Goal: Task Accomplishment & Management: Use online tool/utility

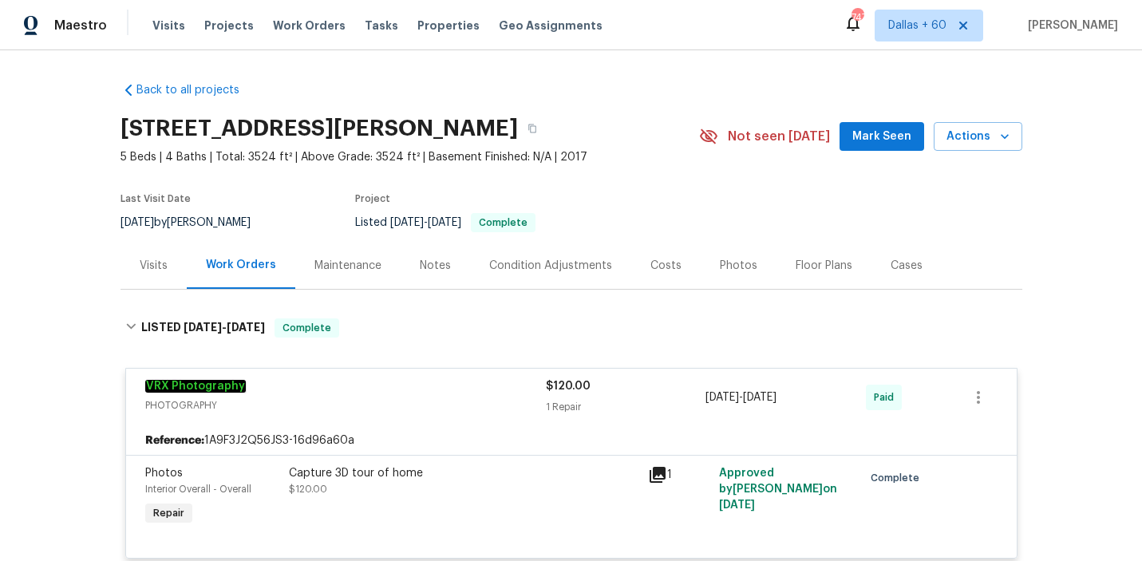
scroll to position [3072, 0]
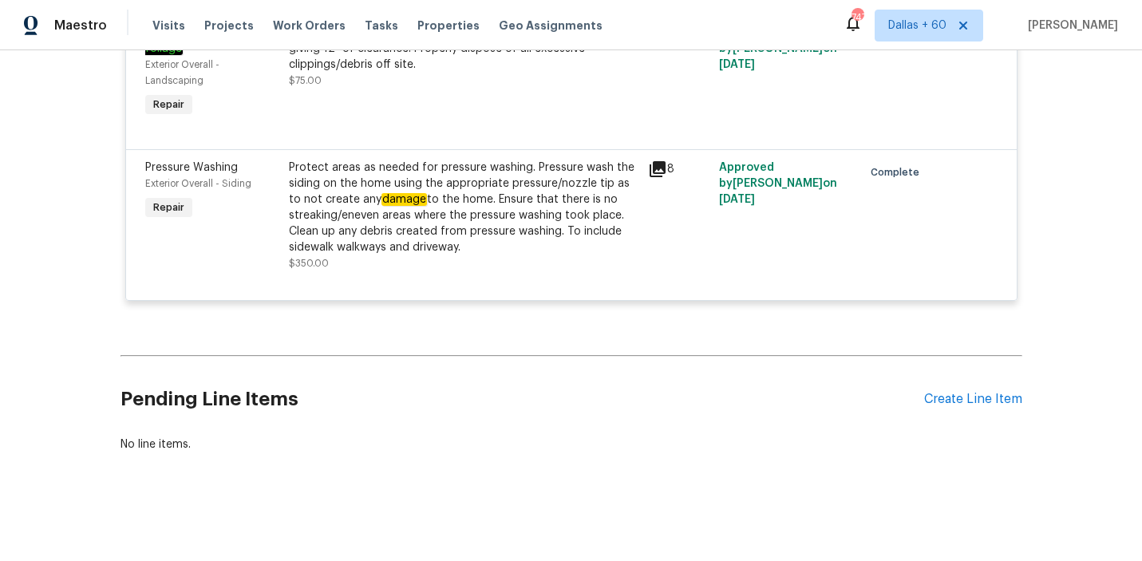
click at [279, 11] on div "Visits Projects Work Orders Tasks Properties Geo Assignments" at bounding box center [386, 26] width 469 height 32
click at [279, 25] on span "Work Orders" at bounding box center [309, 26] width 73 height 16
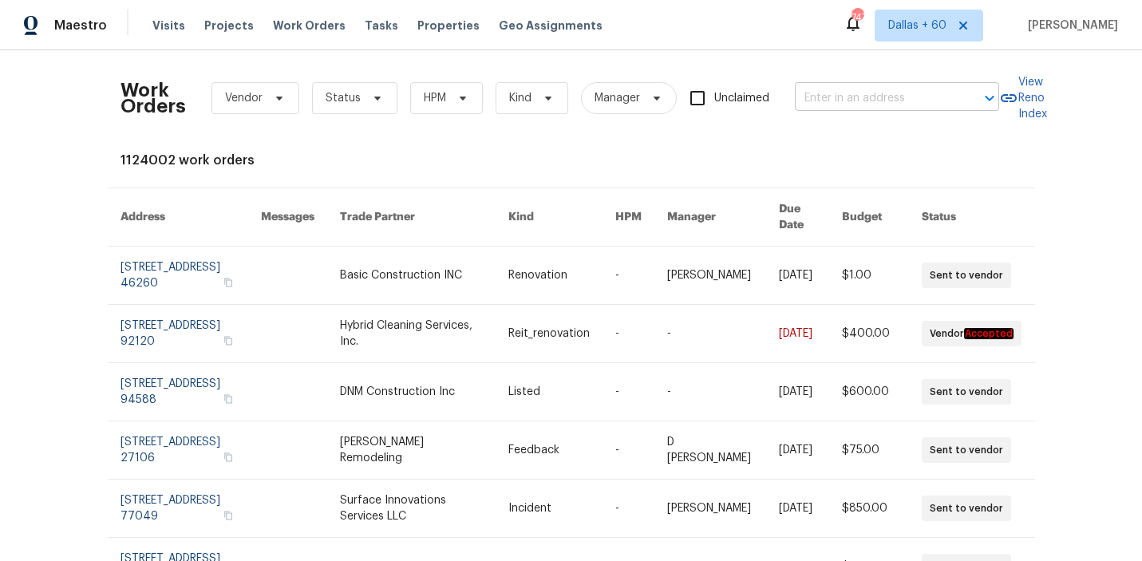
click at [907, 104] on input "text" at bounding box center [875, 98] width 160 height 25
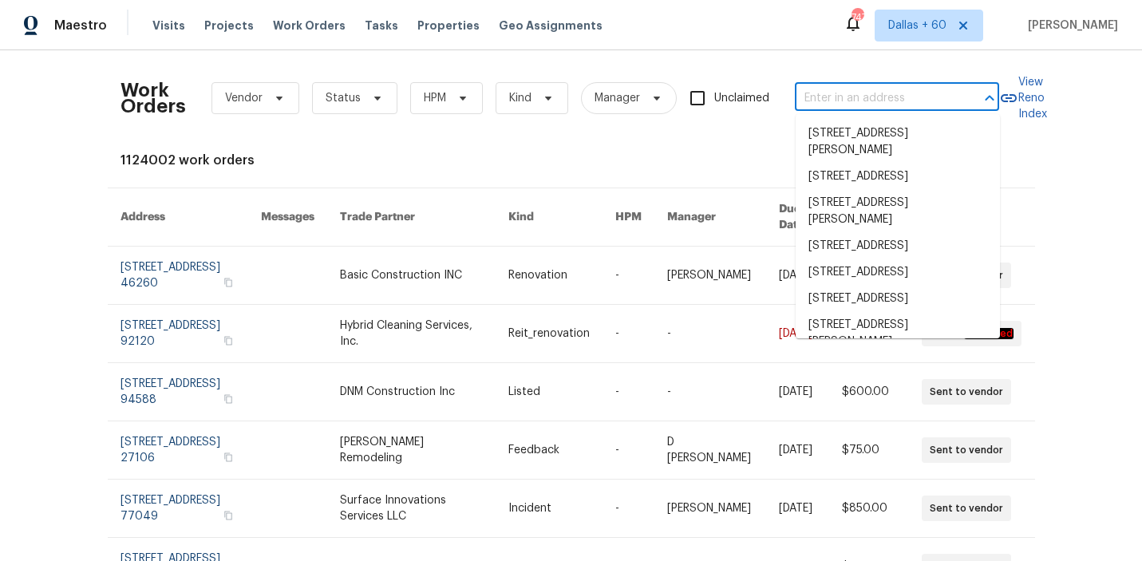
paste input "[STREET_ADDRESS]"
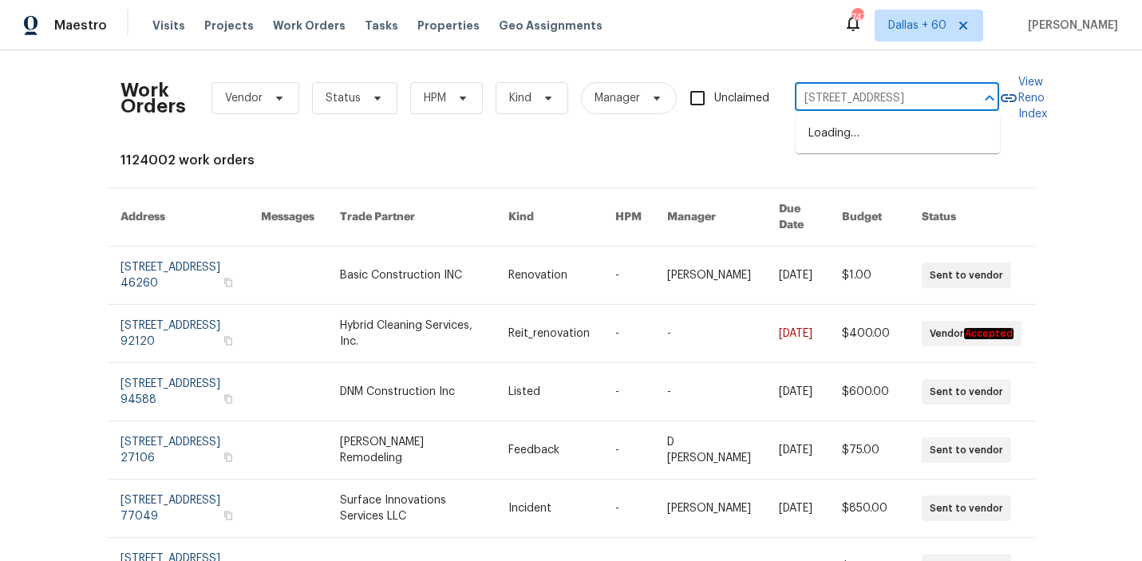
scroll to position [0, 61]
type input "[STREET_ADDRESS]"
click at [897, 131] on li "[STREET_ADDRESS]" at bounding box center [898, 133] width 204 height 26
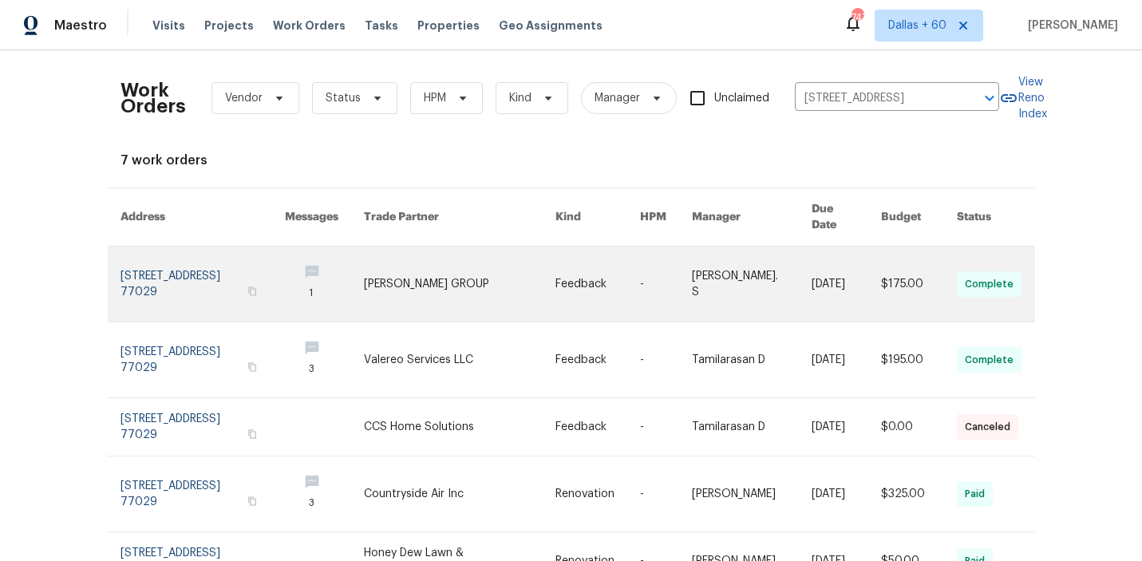
click at [406, 270] on link at bounding box center [460, 284] width 192 height 75
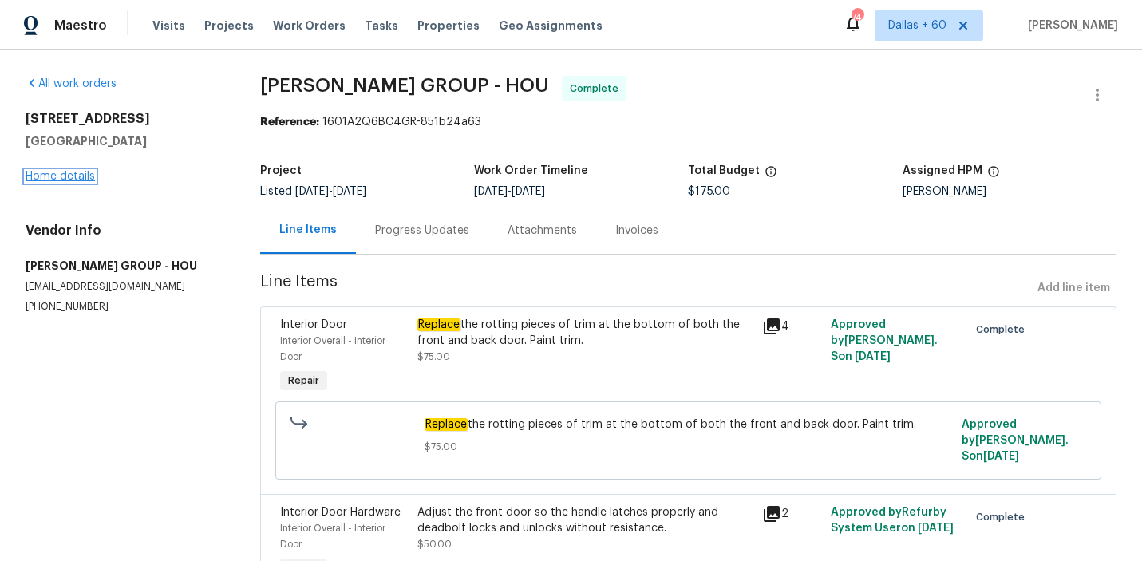
click at [59, 175] on link "Home details" at bounding box center [60, 176] width 69 height 11
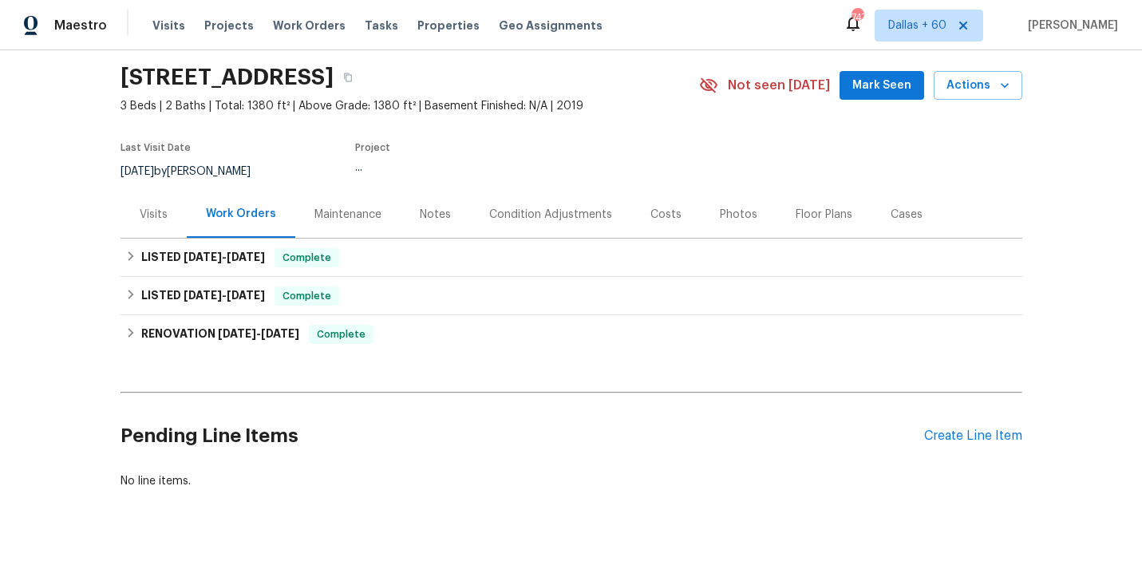
scroll to position [67, 0]
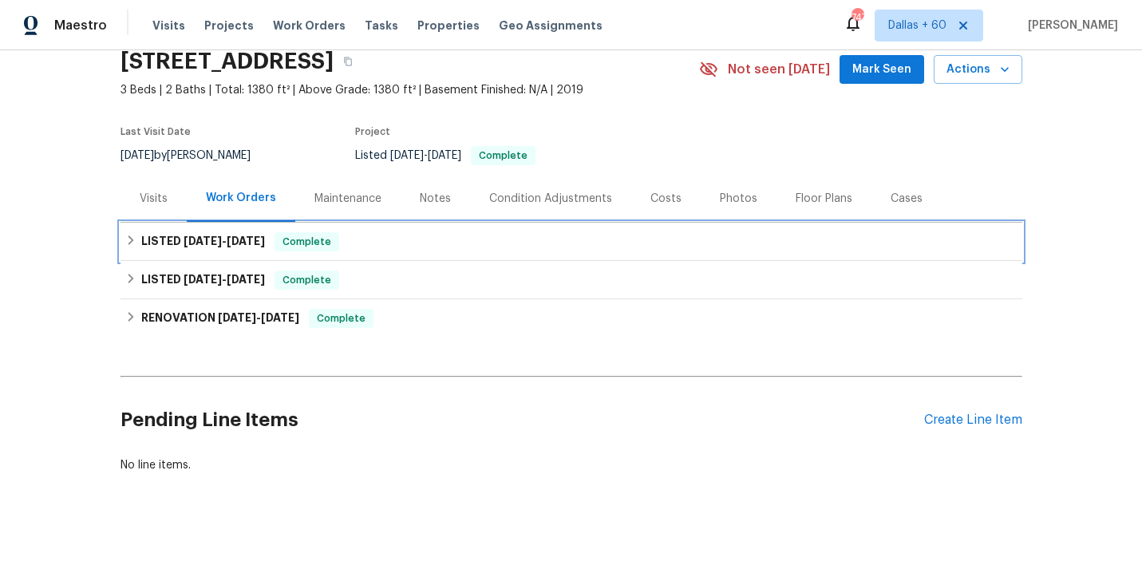
click at [492, 242] on div "LISTED [DATE] - [DATE] Complete" at bounding box center [571, 241] width 892 height 19
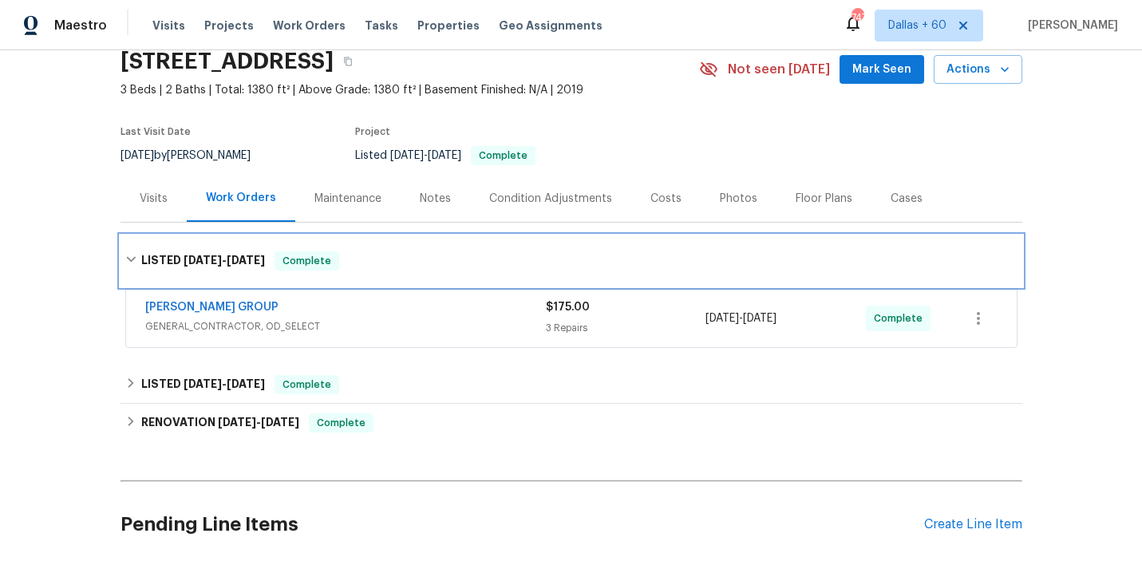
scroll to position [119, 0]
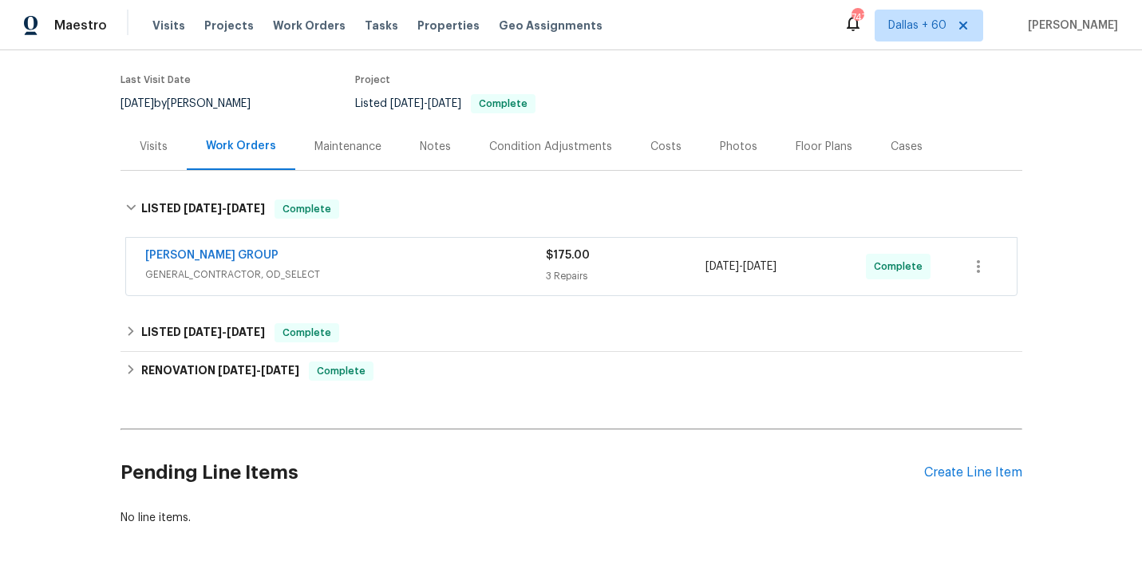
click at [492, 260] on div "[PERSON_NAME] GROUP" at bounding box center [345, 256] width 401 height 19
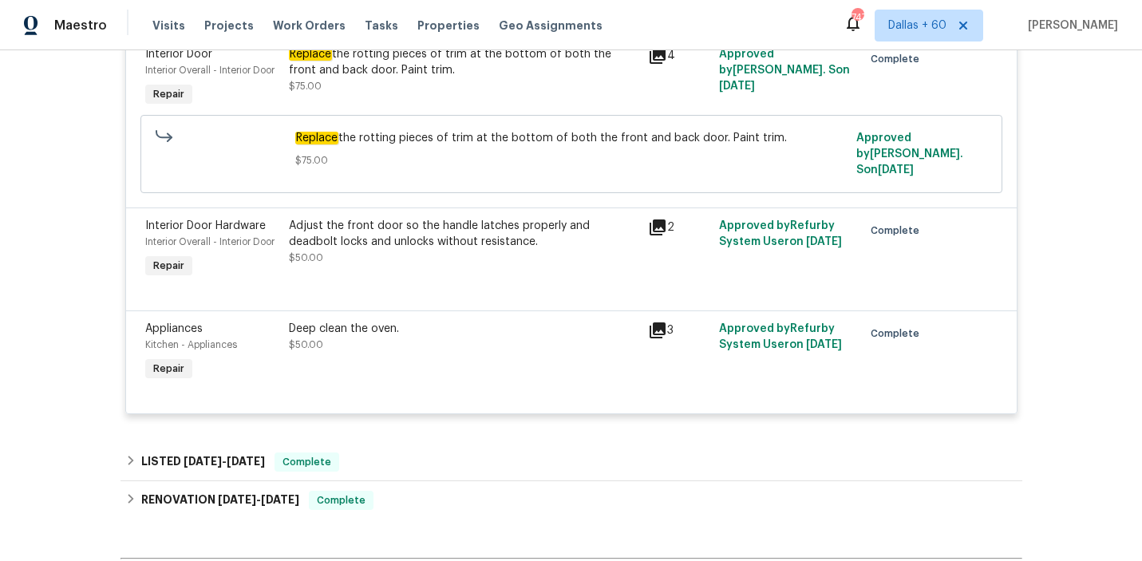
scroll to position [385, 0]
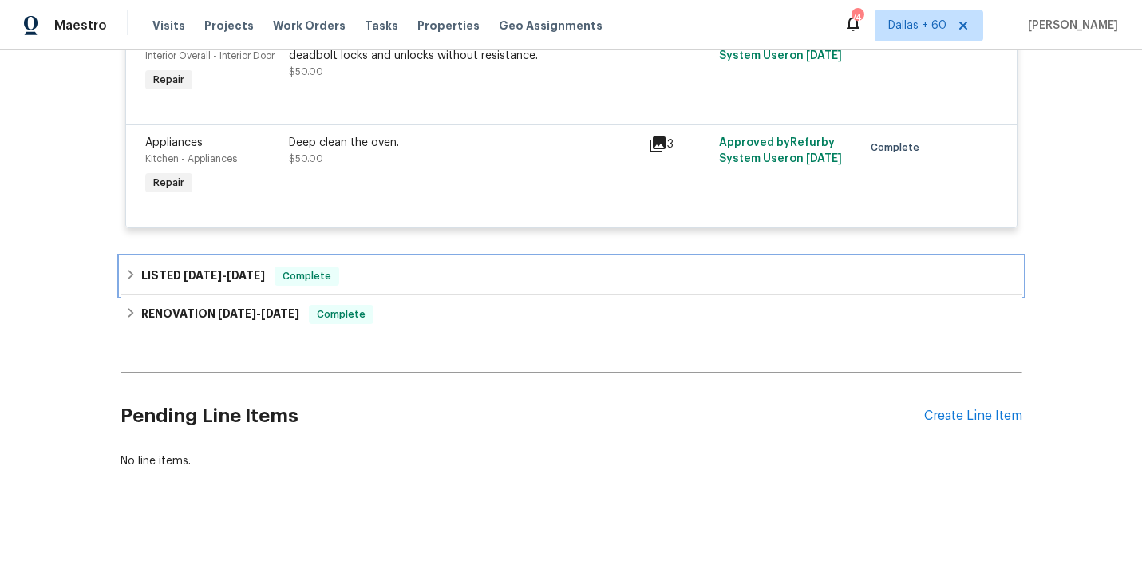
click at [490, 267] on div "LISTED [DATE] - [DATE] Complete" at bounding box center [571, 276] width 892 height 19
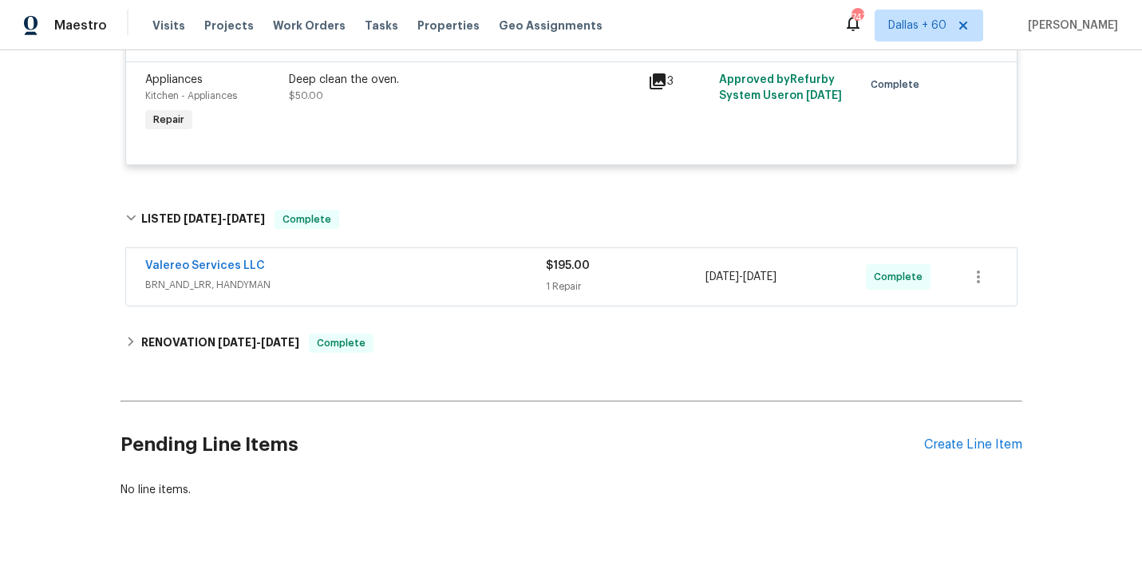
click at [490, 264] on div "Valereo Services LLC" at bounding box center [345, 267] width 401 height 19
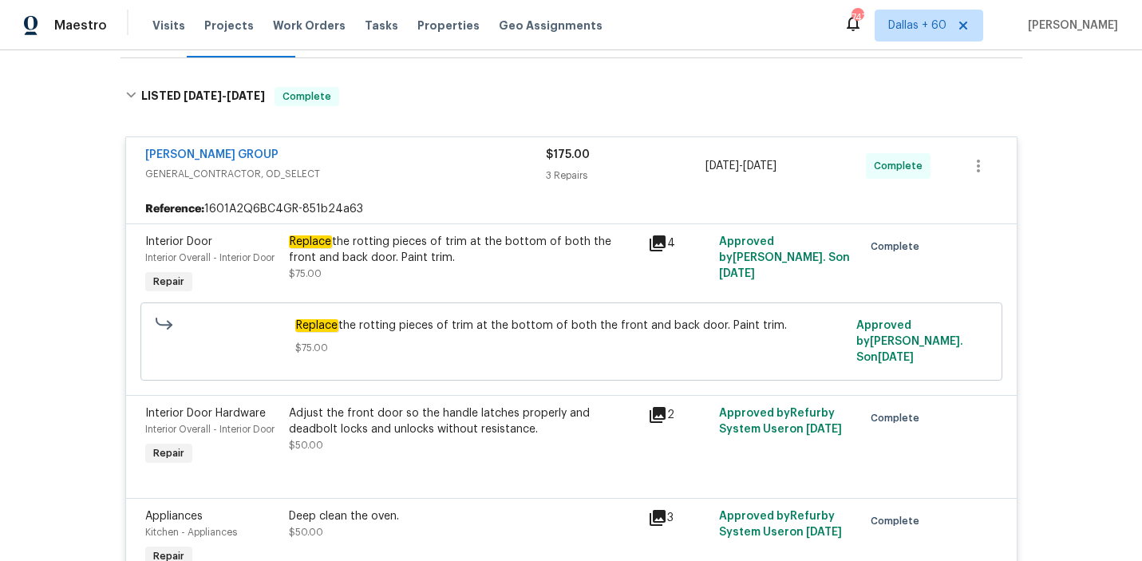
scroll to position [0, 0]
